Goal: Task Accomplishment & Management: Use online tool/utility

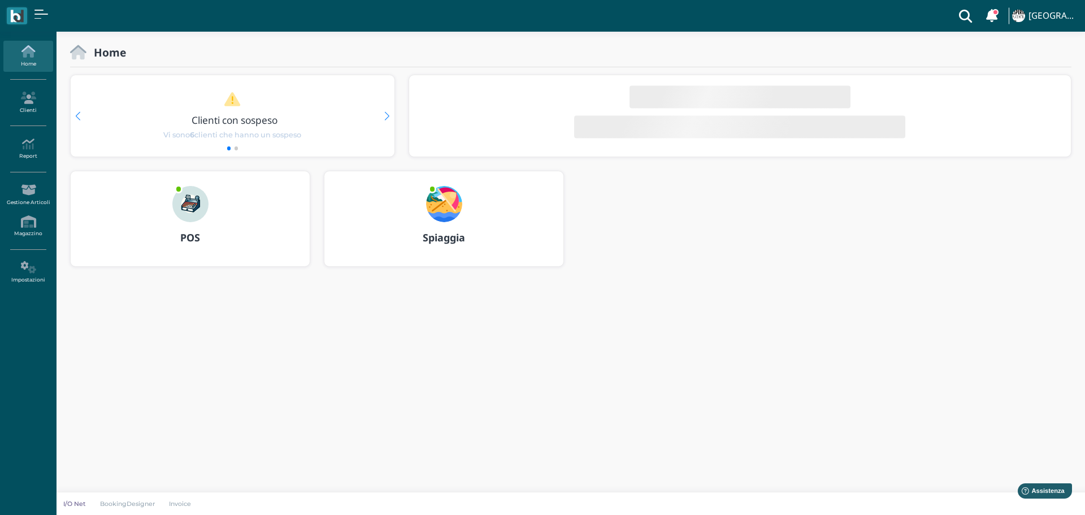
drag, startPoint x: 439, startPoint y: 197, endPoint x: 472, endPoint y: 231, distance: 47.5
click at [439, 197] on img at bounding box center [444, 204] width 36 height 36
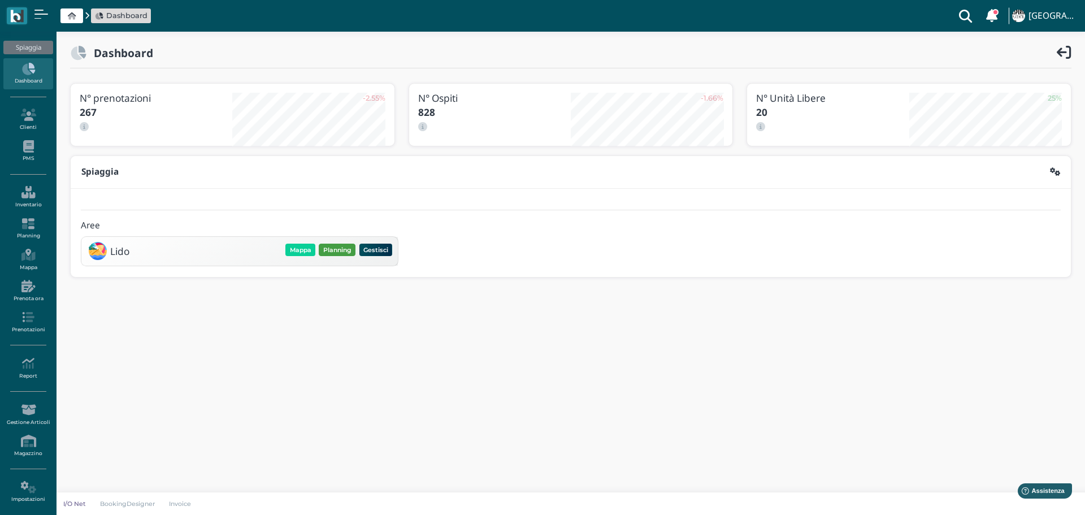
click at [335, 251] on button "Planning" at bounding box center [337, 250] width 37 height 12
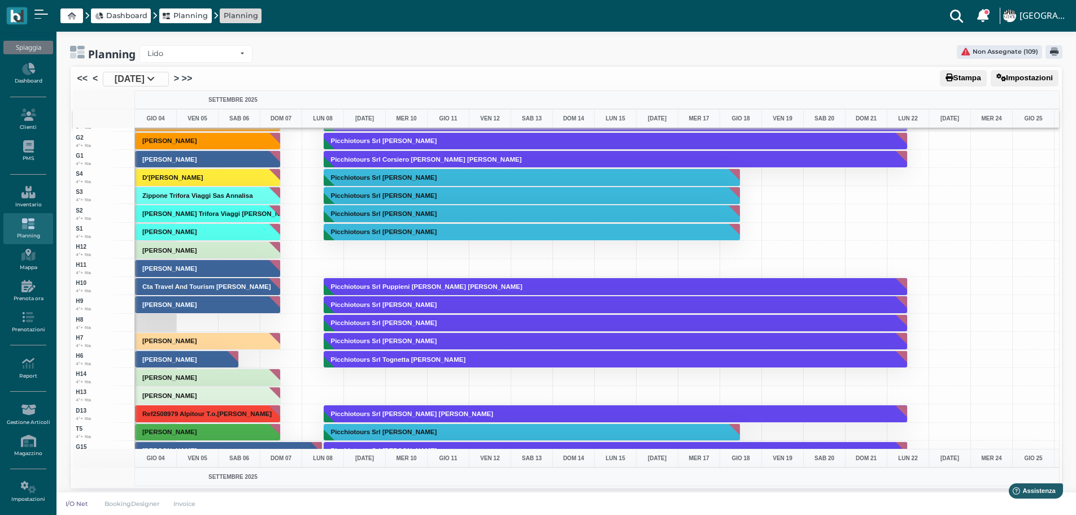
scroll to position [2646, 0]
